Goal: Transaction & Acquisition: Purchase product/service

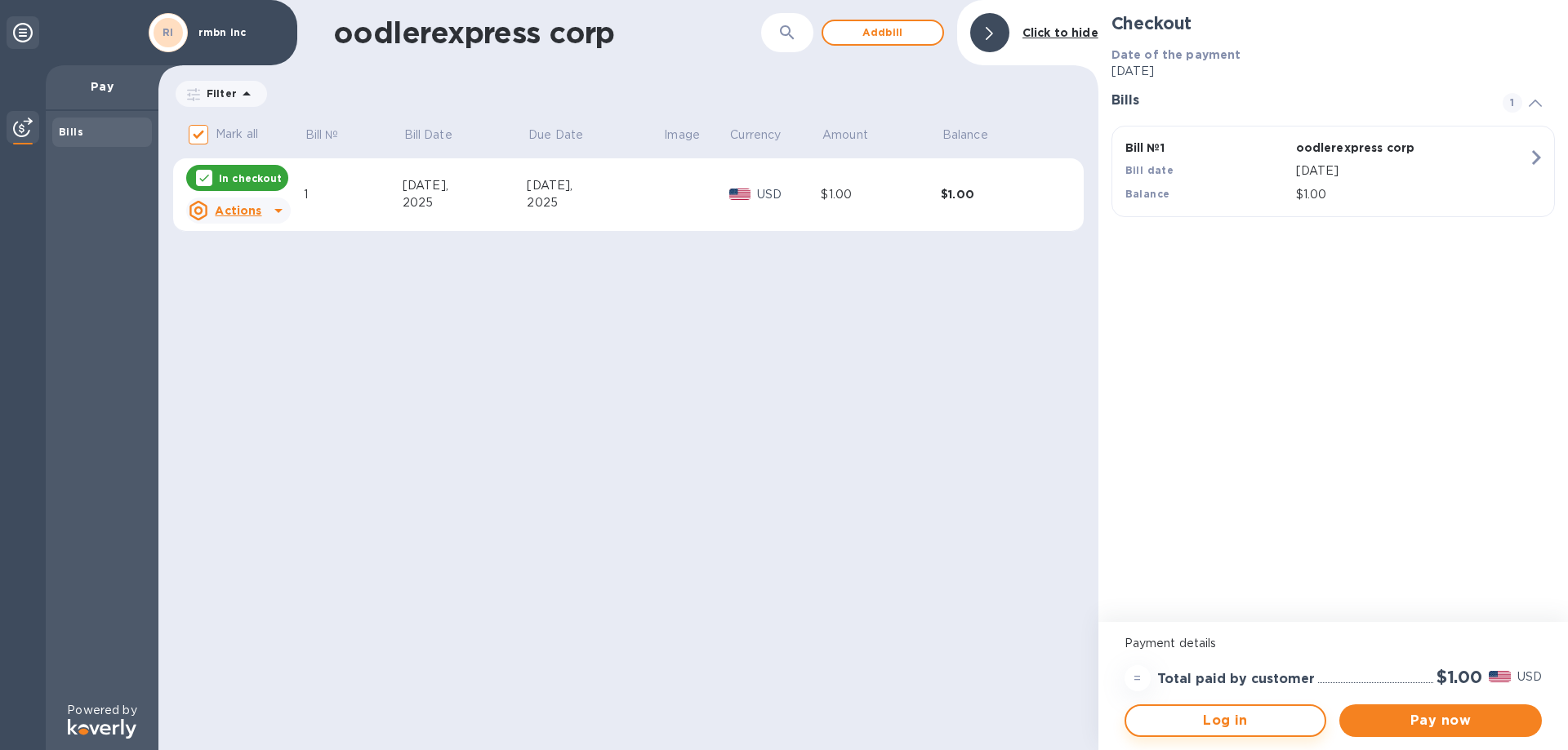
click at [1295, 716] on span "Log in" at bounding box center [1225, 720] width 173 height 20
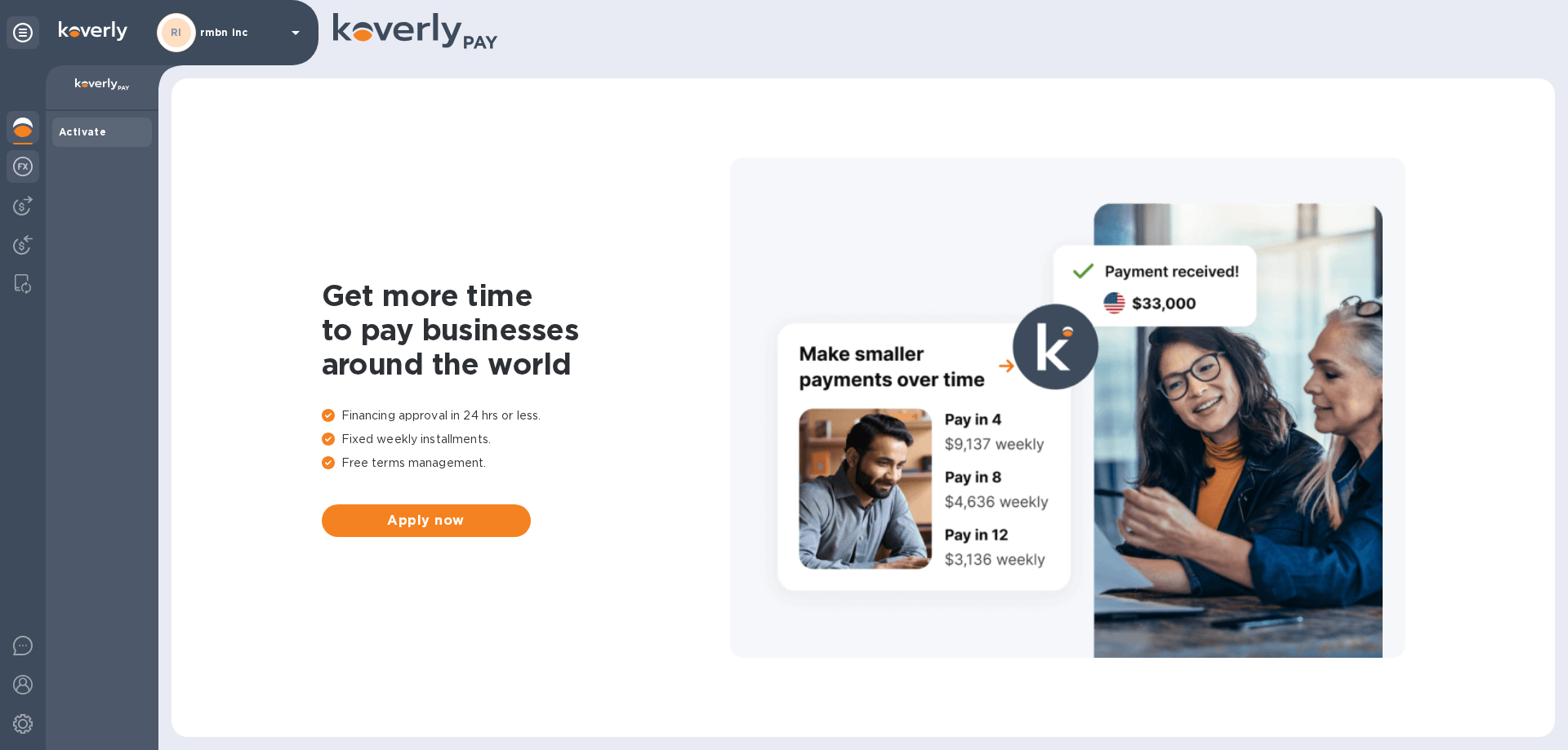
drag, startPoint x: 18, startPoint y: 169, endPoint x: 17, endPoint y: 177, distance: 8.1
click at [18, 170] on img at bounding box center [22, 166] width 20 height 20
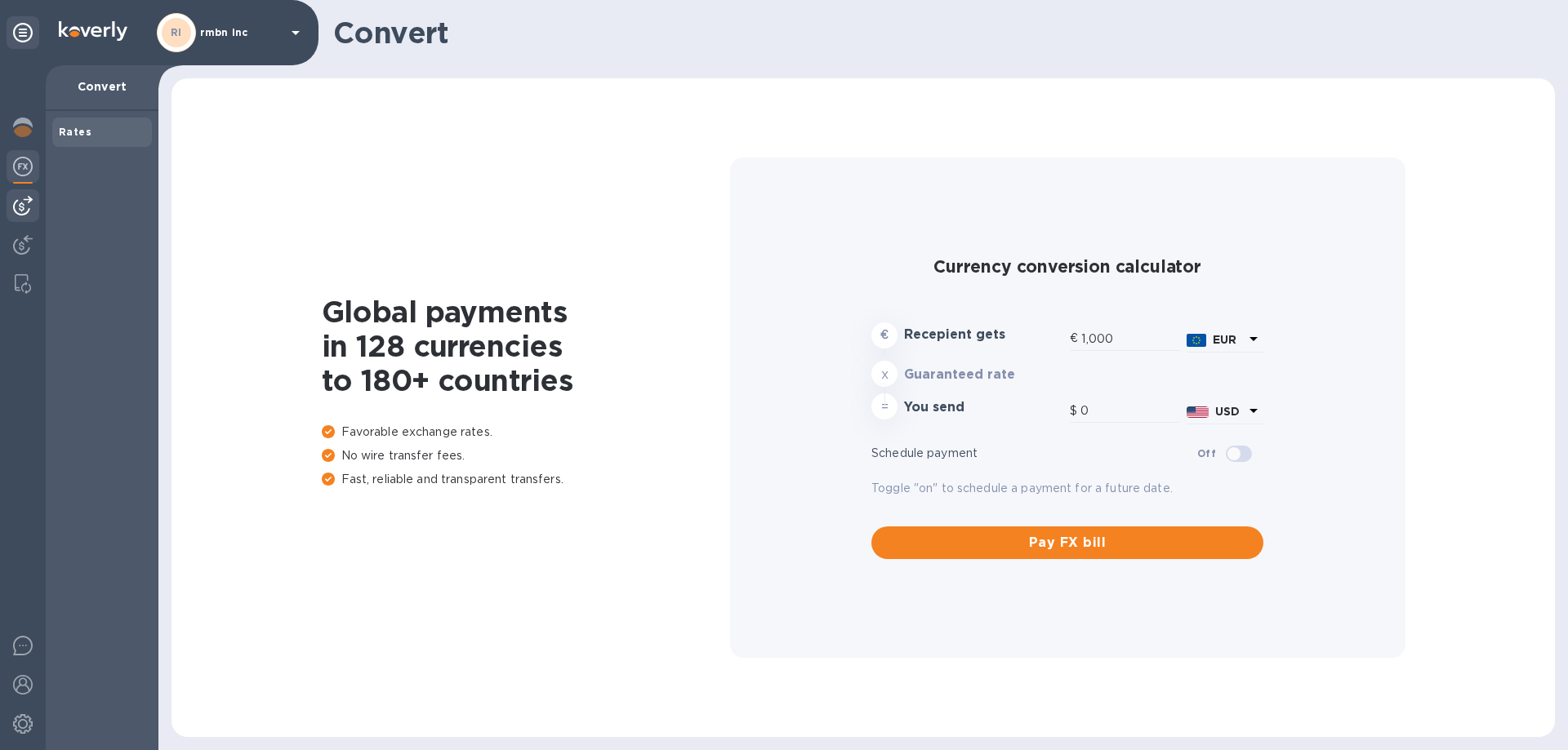
drag, startPoint x: 18, startPoint y: 197, endPoint x: 20, endPoint y: 209, distance: 12.2
click at [19, 197] on img at bounding box center [22, 206] width 20 height 20
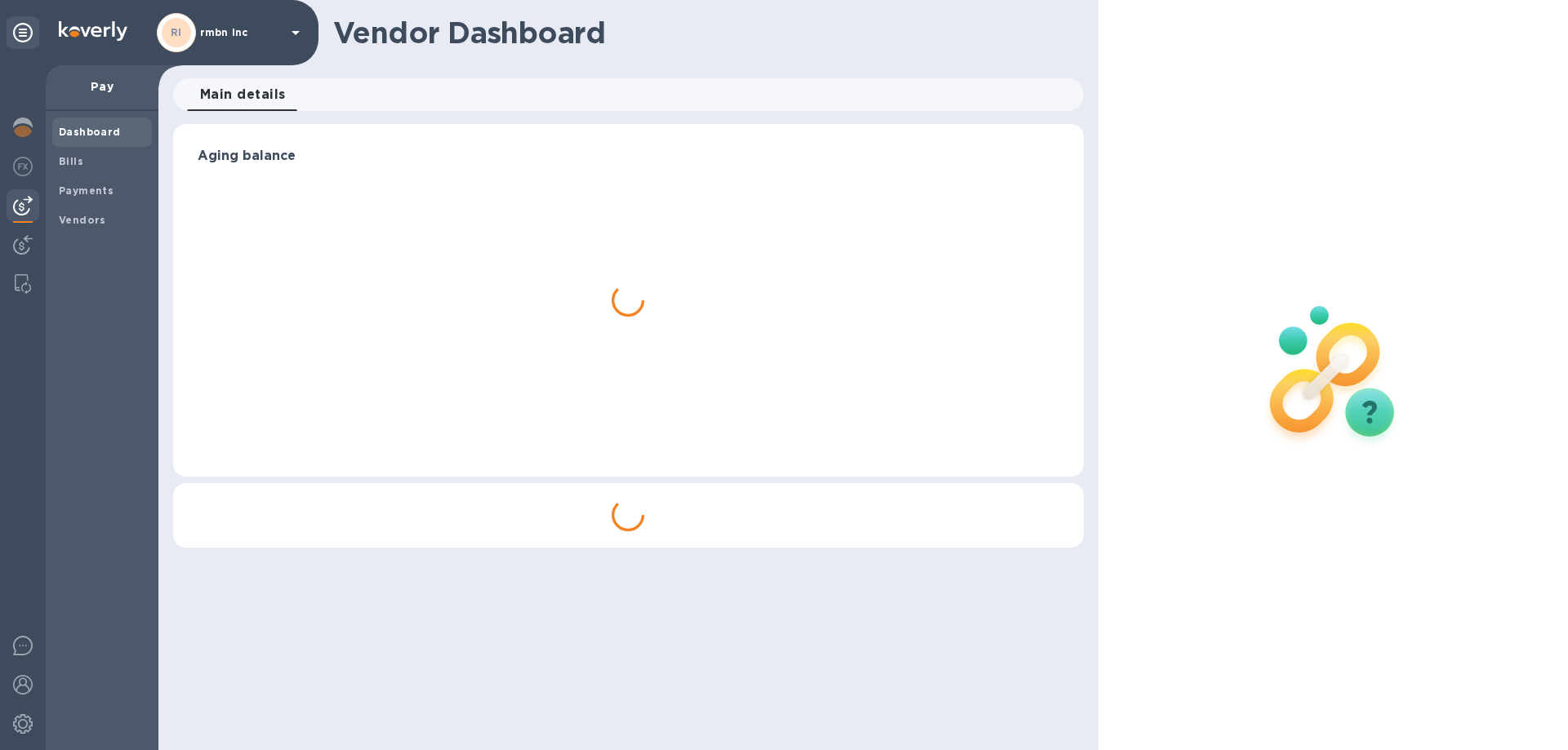
click at [23, 226] on div at bounding box center [22, 408] width 46 height 685
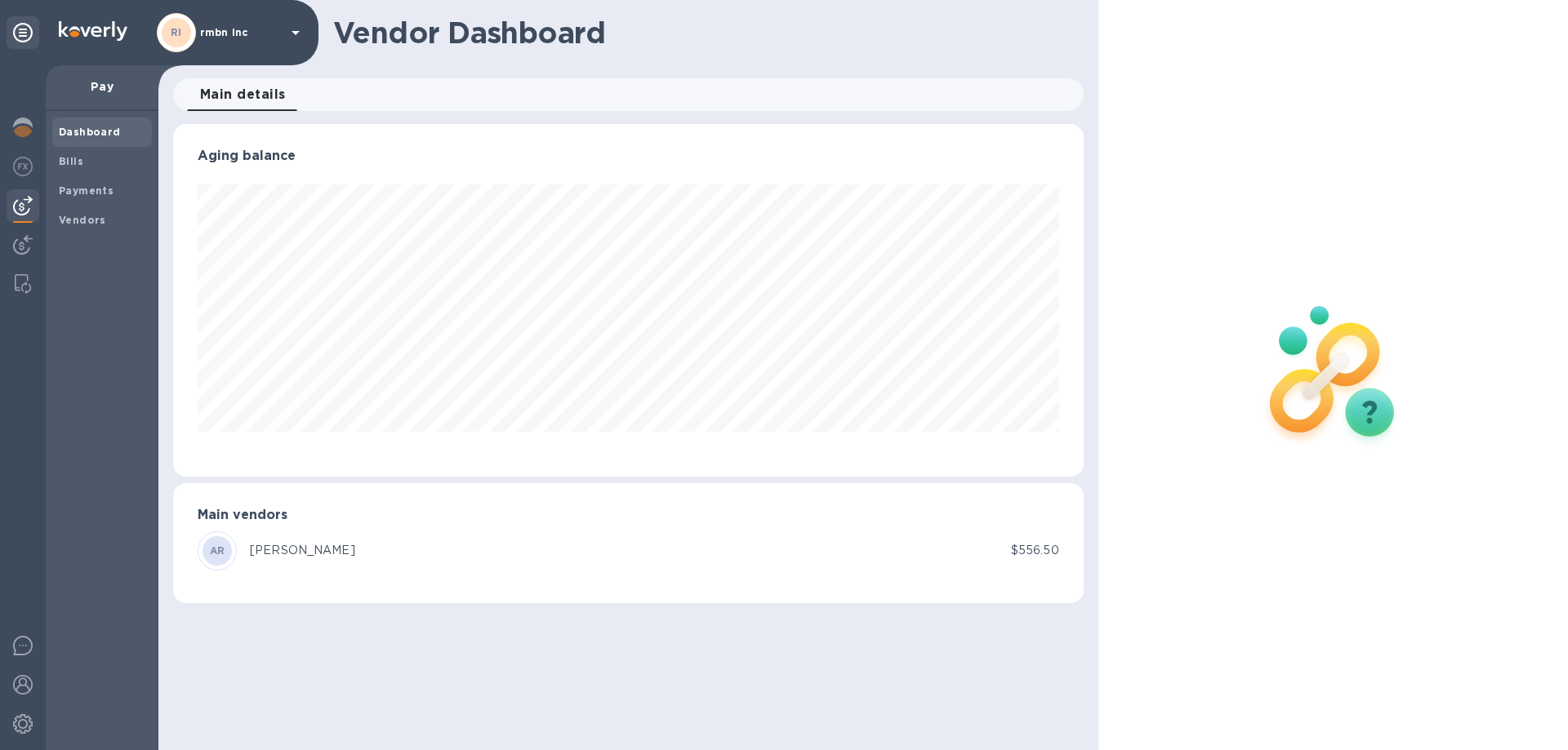
scroll to position [353, 910]
click at [22, 238] on img at bounding box center [22, 244] width 20 height 20
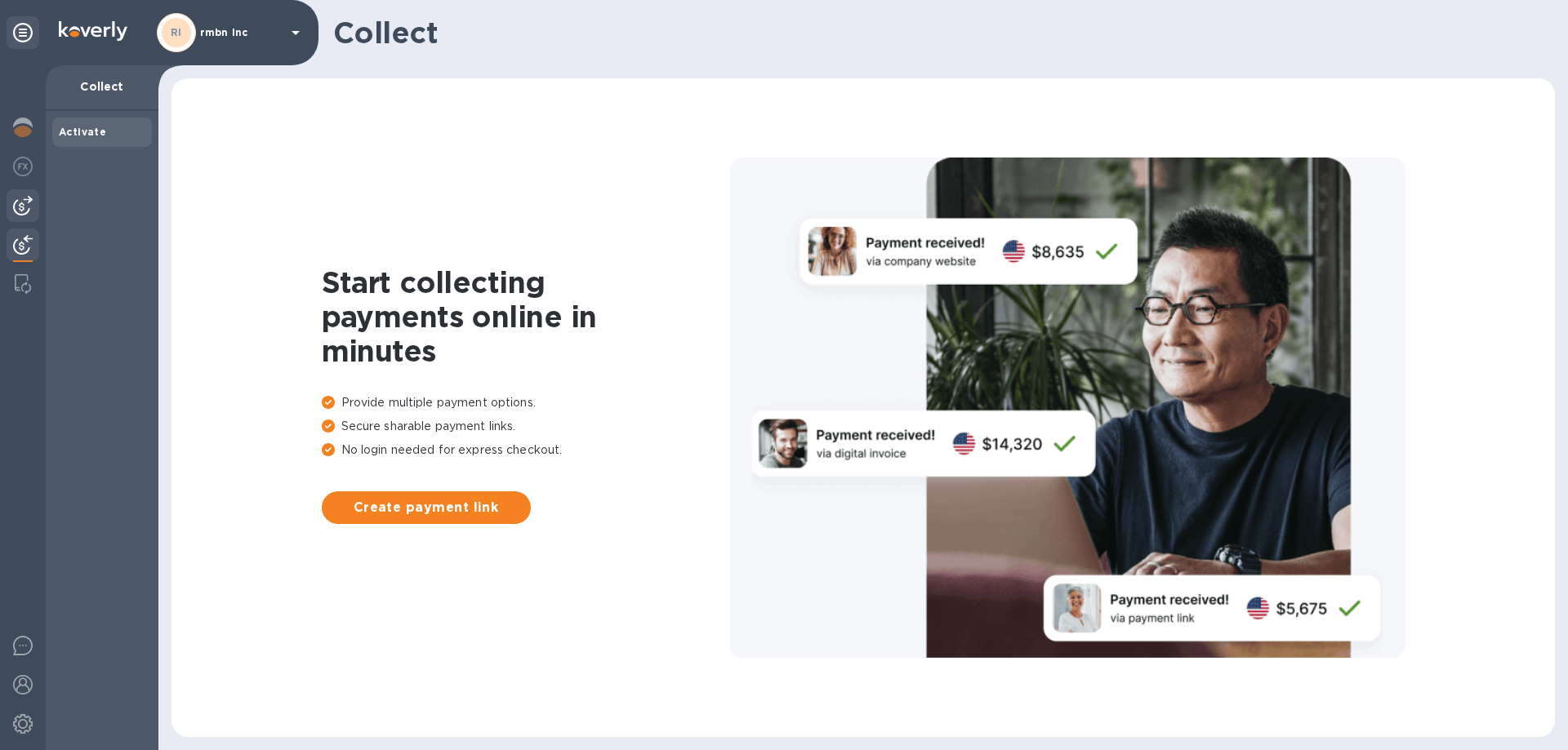
click at [29, 195] on div at bounding box center [23, 206] width 33 height 33
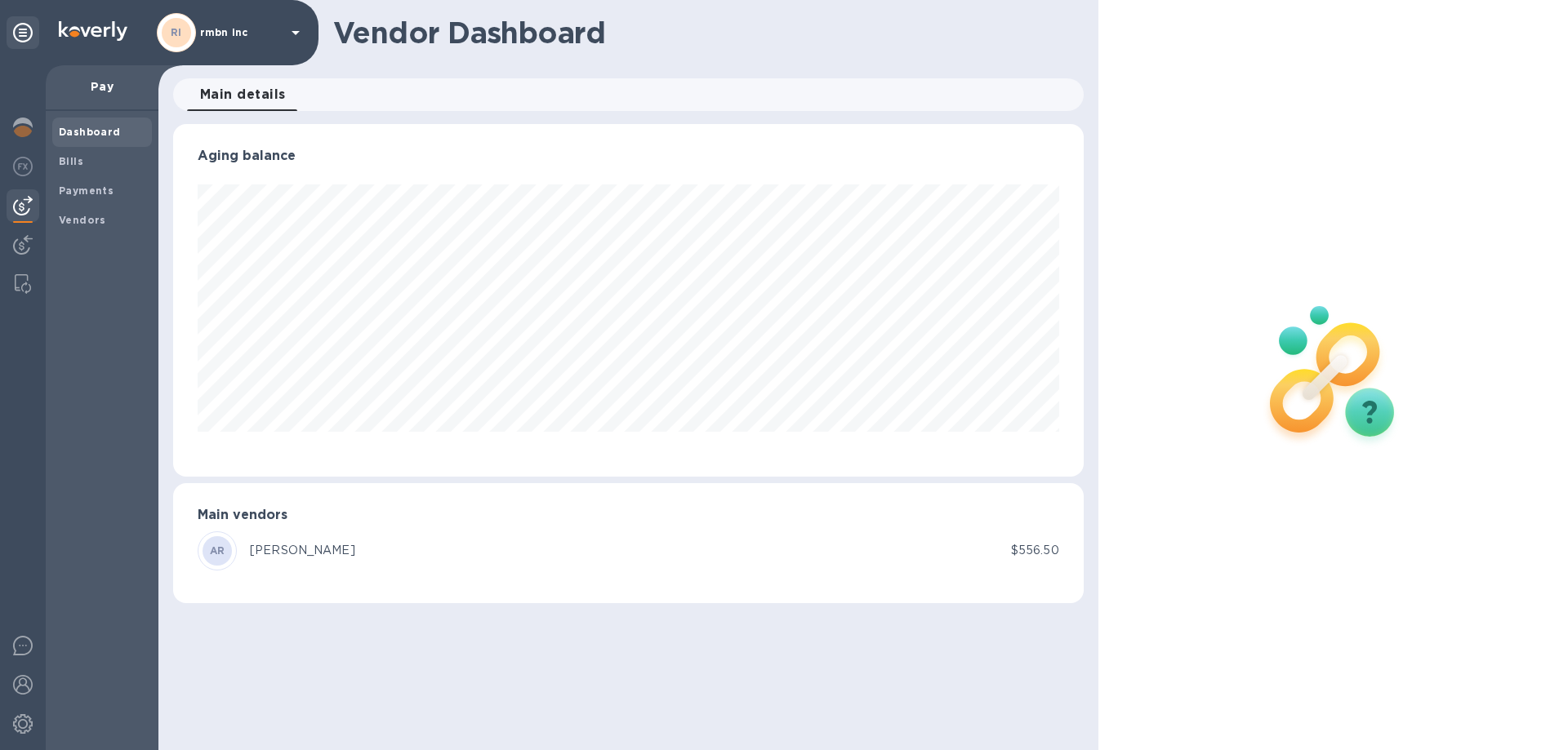
scroll to position [353, 910]
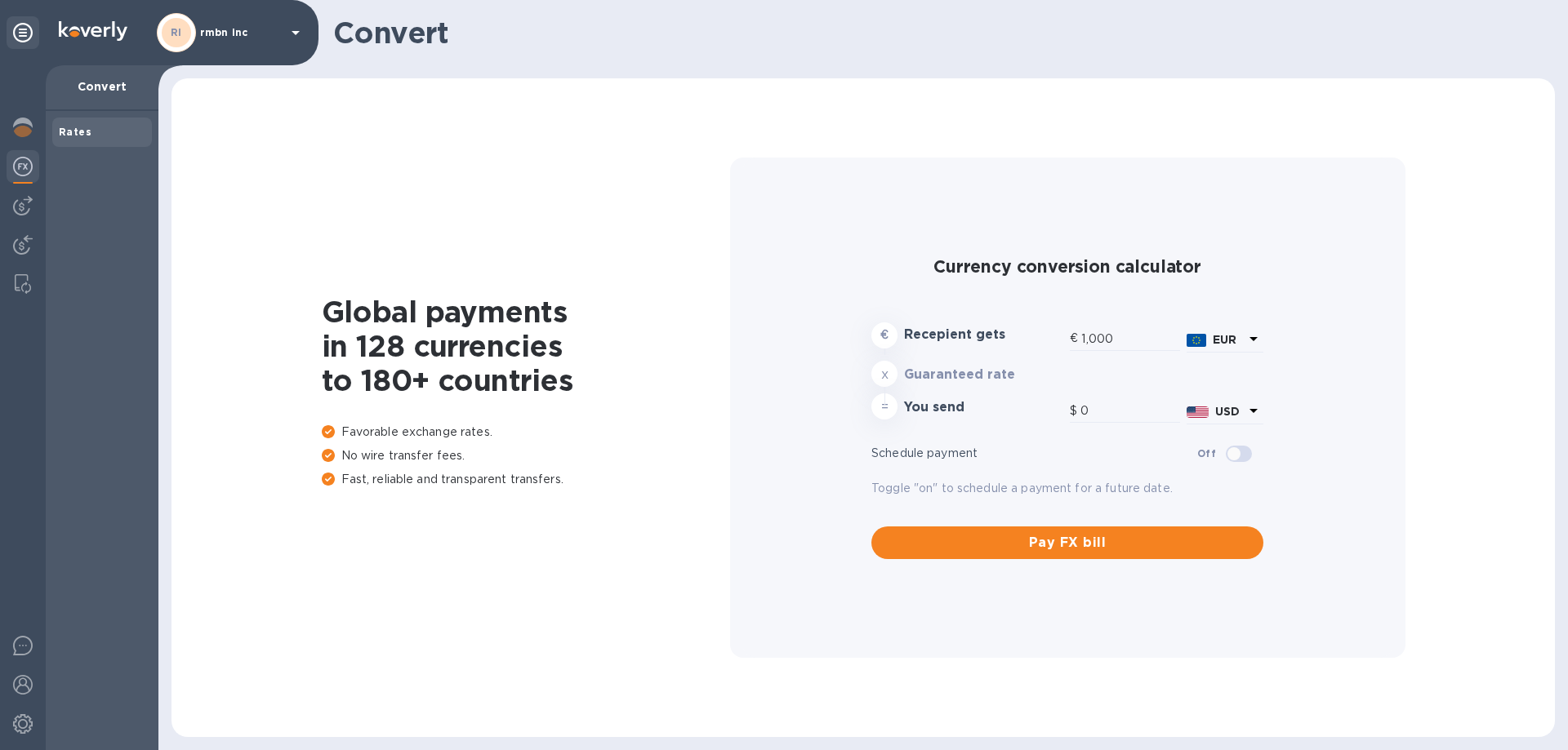
type input "1,168.42"
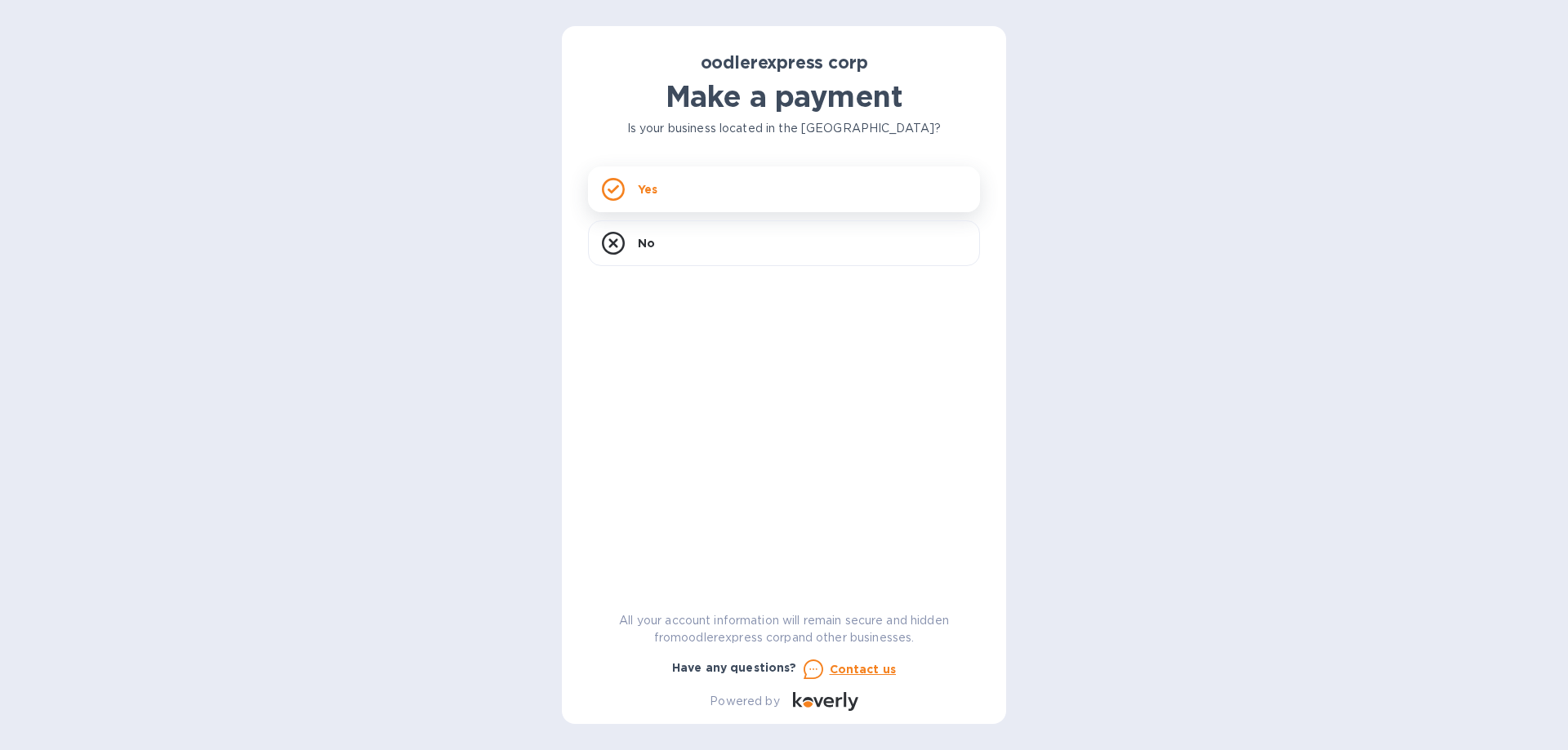
click at [657, 195] on p "Yes" at bounding box center [647, 189] width 20 height 16
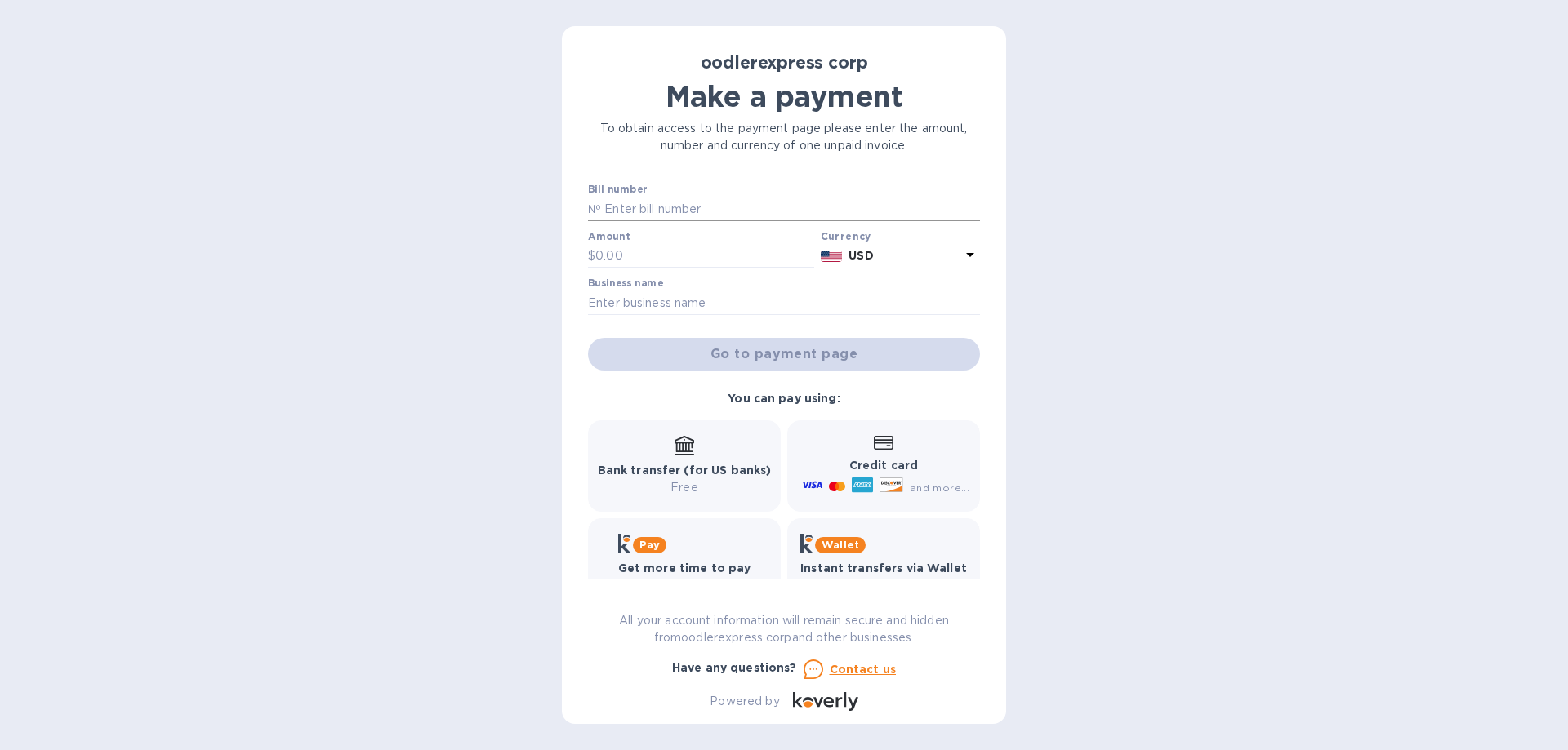
click at [684, 212] on input "text" at bounding box center [790, 209] width 379 height 24
type input "1"
click at [634, 255] on input "text" at bounding box center [705, 256] width 219 height 24
type input "1.0"
drag, startPoint x: 663, startPoint y: 301, endPoint x: 667, endPoint y: 313, distance: 12.6
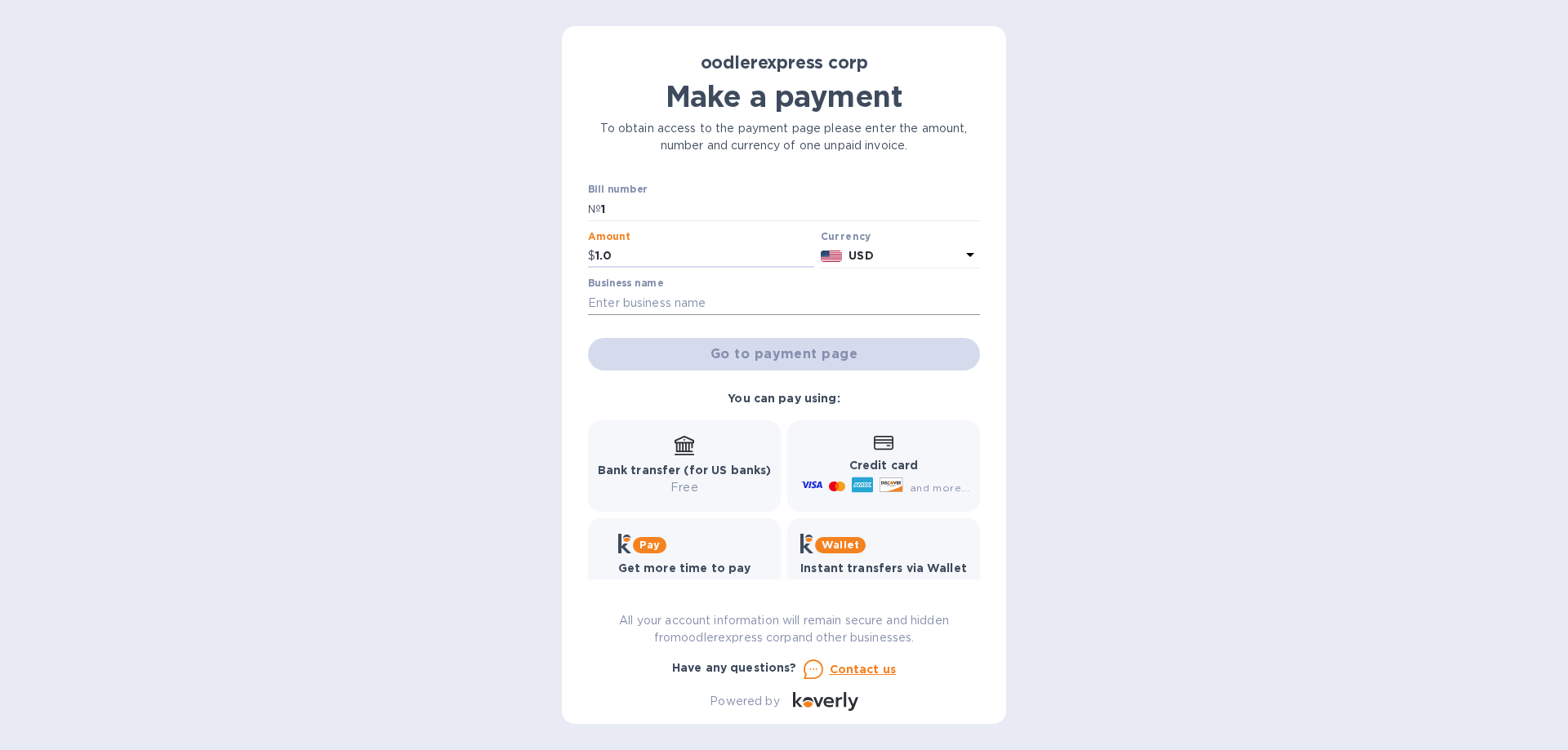
click at [663, 301] on input "text" at bounding box center [783, 303] width 392 height 24
type input "rmbn inc"
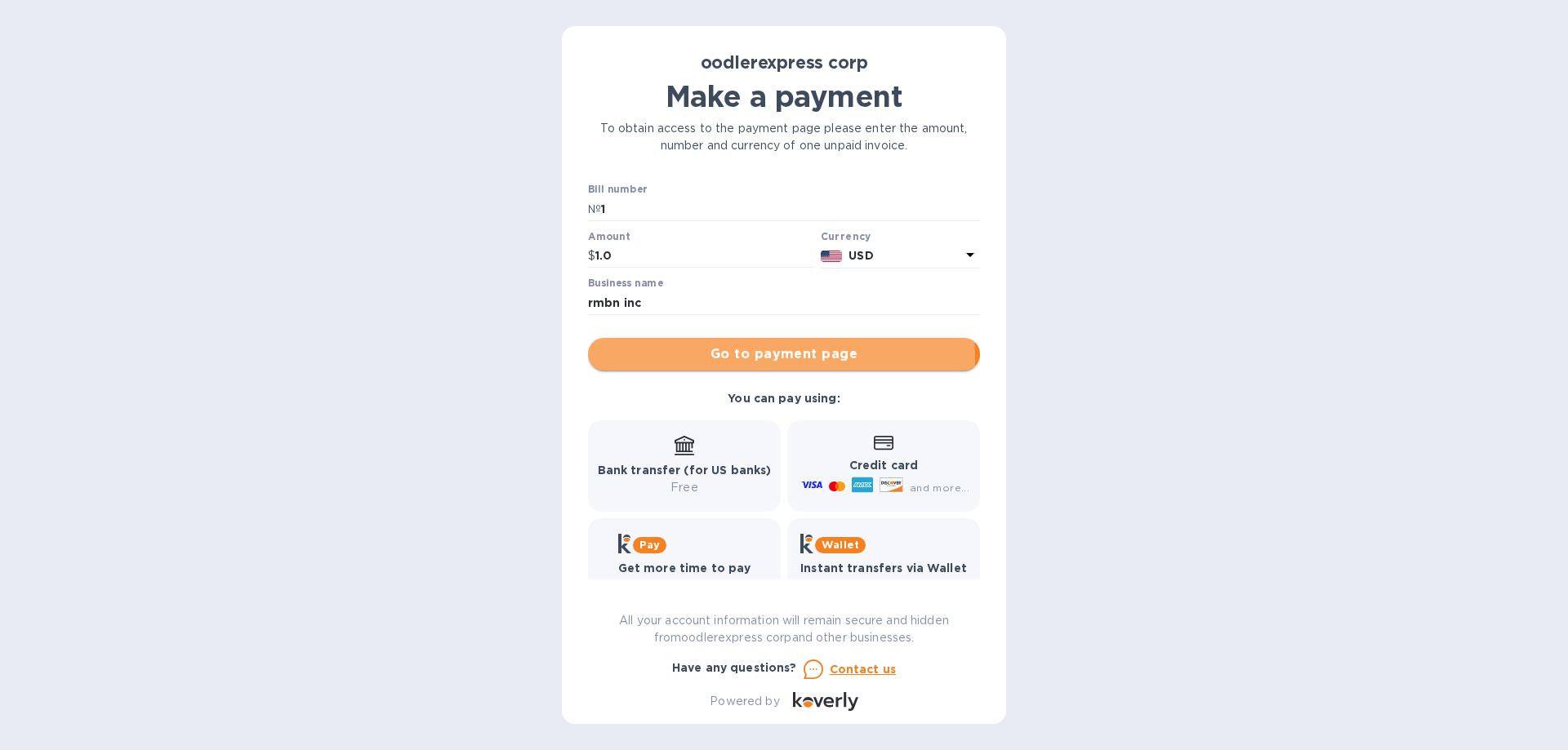
click at [737, 359] on span "Go to payment page" at bounding box center [783, 353] width 366 height 20
